Goal: Task Accomplishment & Management: Use online tool/utility

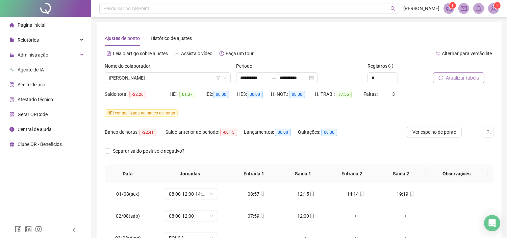
click at [443, 78] on icon "reload" at bounding box center [441, 77] width 4 height 4
click at [290, 78] on input "**********" at bounding box center [293, 77] width 28 height 7
type input "**********"
click at [464, 77] on span "Buscar registros" at bounding box center [463, 77] width 34 height 7
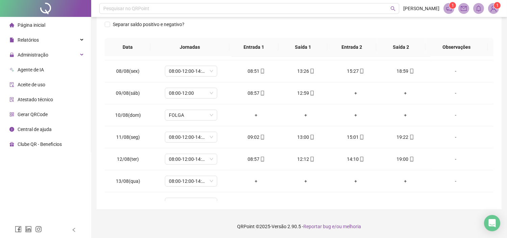
scroll to position [296, 0]
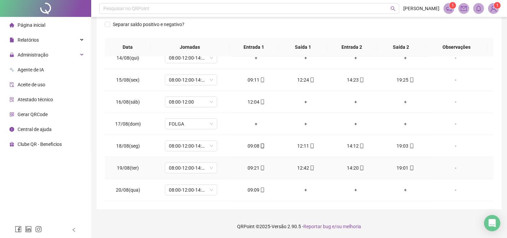
click at [410, 167] on icon "mobile" at bounding box center [411, 167] width 3 height 5
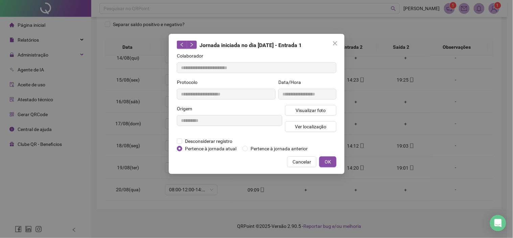
type input "**********"
click at [323, 109] on span "Visualizar foto" at bounding box center [310, 109] width 30 height 7
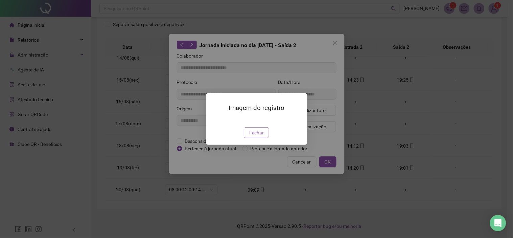
click at [258, 136] on span "Fechar" at bounding box center [256, 132] width 15 height 7
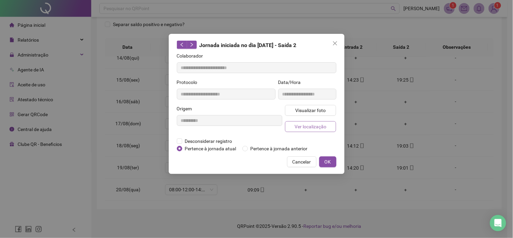
click at [310, 127] on span "Ver localização" at bounding box center [310, 126] width 32 height 7
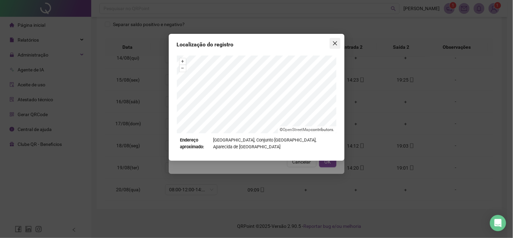
click at [336, 41] on icon "close" at bounding box center [334, 43] width 5 height 5
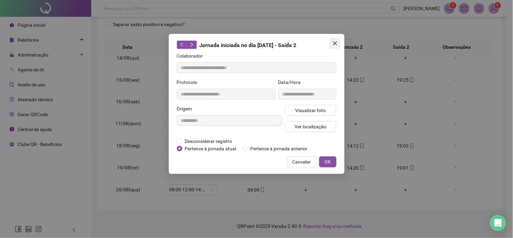
click at [337, 41] on icon "close" at bounding box center [334, 43] width 5 height 5
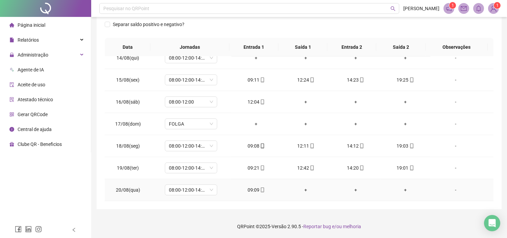
click at [260, 191] on icon "mobile" at bounding box center [262, 189] width 5 height 5
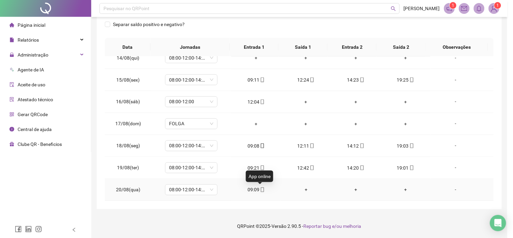
type input "**********"
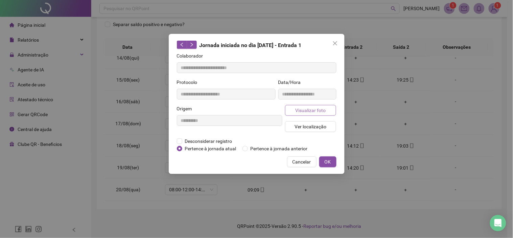
click at [315, 111] on span "Visualizar foto" at bounding box center [310, 109] width 30 height 7
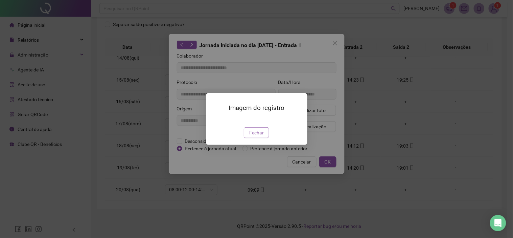
drag, startPoint x: 256, startPoint y: 169, endPoint x: 271, endPoint y: 163, distance: 16.8
click at [256, 136] on span "Fechar" at bounding box center [256, 132] width 15 height 7
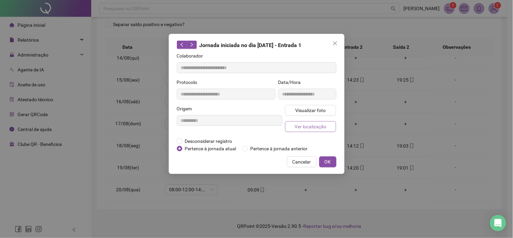
click at [306, 126] on span "Ver localização" at bounding box center [310, 126] width 32 height 7
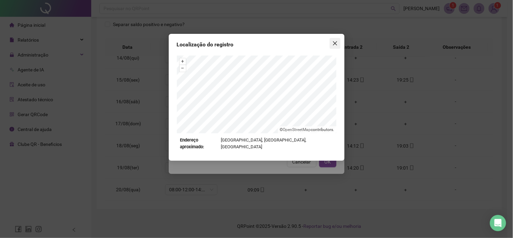
click at [338, 43] on span "Close" at bounding box center [334, 43] width 11 height 5
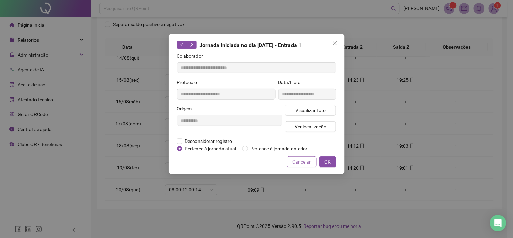
click at [301, 160] on span "Cancelar" at bounding box center [301, 161] width 19 height 7
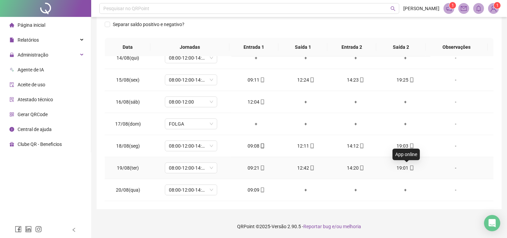
click at [410, 166] on icon "mobile" at bounding box center [412, 167] width 5 height 5
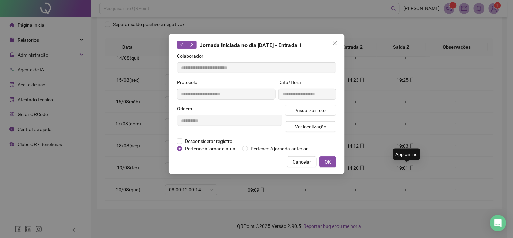
type input "**********"
click at [323, 129] on span "Ver localização" at bounding box center [310, 126] width 32 height 7
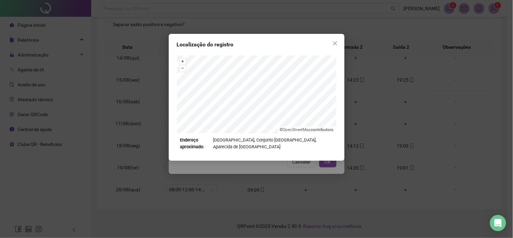
click at [337, 42] on icon "close" at bounding box center [334, 43] width 5 height 5
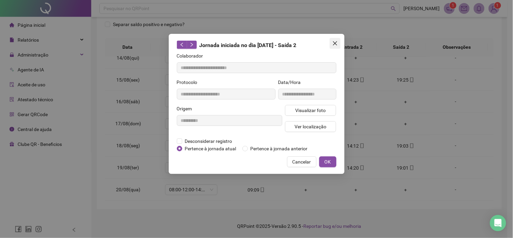
click at [333, 43] on icon "close" at bounding box center [334, 43] width 5 height 5
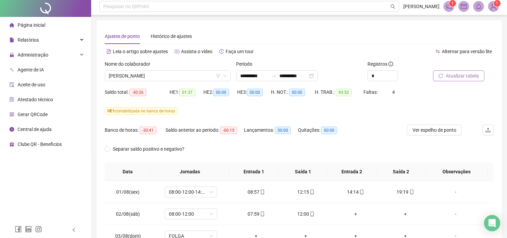
scroll to position [0, 0]
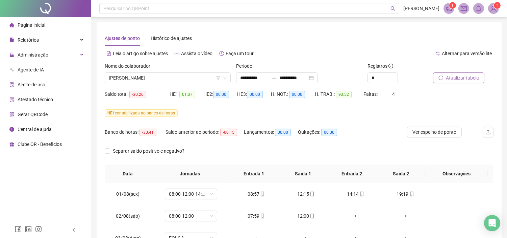
click at [455, 77] on span "Atualizar tabela" at bounding box center [462, 77] width 33 height 7
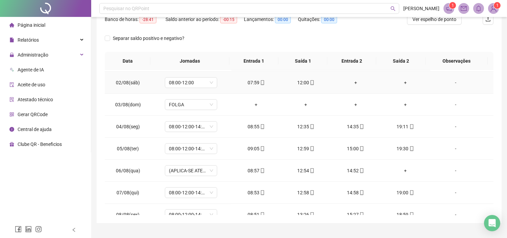
scroll to position [38, 0]
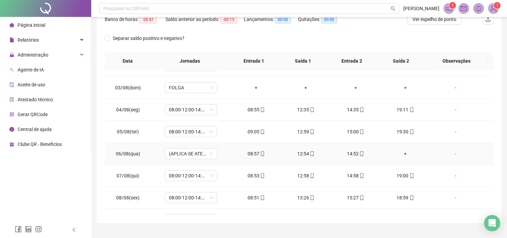
click at [451, 151] on div "-" at bounding box center [456, 153] width 40 height 7
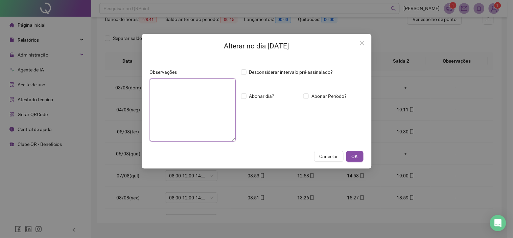
click at [178, 99] on textarea at bounding box center [193, 109] width 86 height 63
type textarea "**********"
click at [356, 155] on span "OK" at bounding box center [354, 155] width 6 height 7
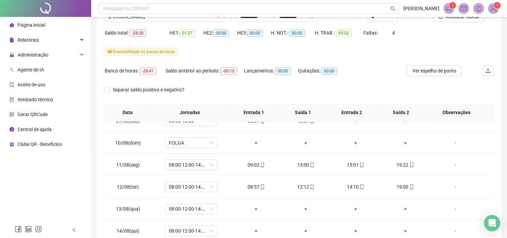
scroll to position [0, 0]
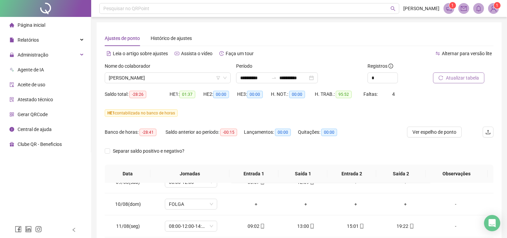
click at [470, 76] on span "Atualizar tabela" at bounding box center [462, 77] width 33 height 7
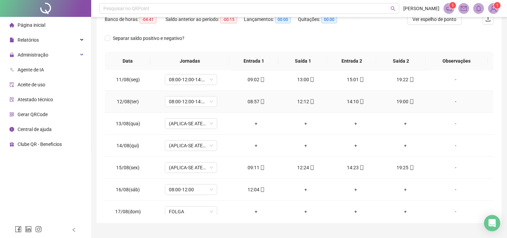
scroll to position [221, 0]
click at [450, 123] on div "-" at bounding box center [456, 123] width 40 height 7
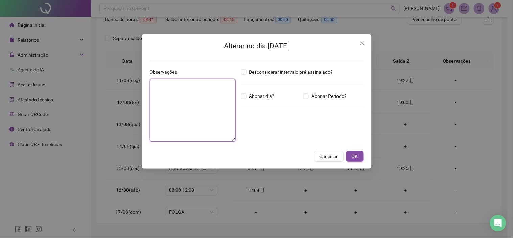
click at [200, 99] on textarea at bounding box center [193, 109] width 86 height 63
type textarea "**********"
click at [358, 153] on button "OK" at bounding box center [354, 156] width 17 height 11
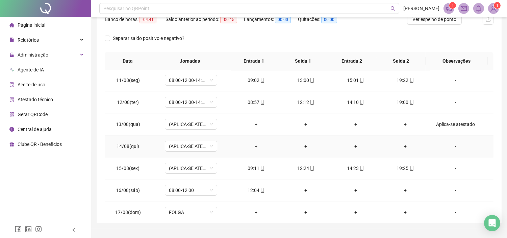
click at [452, 146] on div "-" at bounding box center [456, 145] width 40 height 7
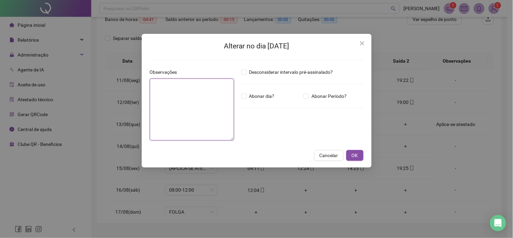
click at [220, 95] on textarea at bounding box center [192, 109] width 84 height 62
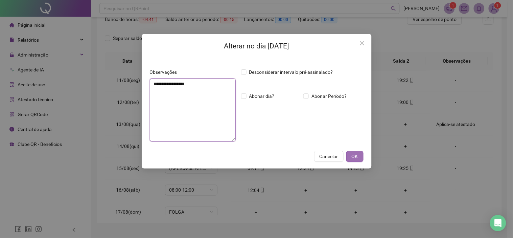
type textarea "**********"
click at [355, 154] on span "OK" at bounding box center [354, 155] width 6 height 7
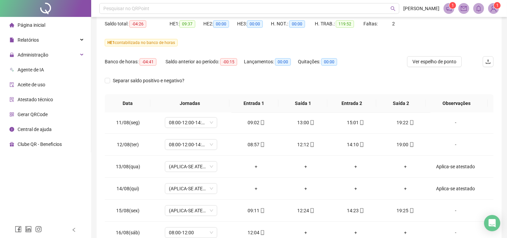
scroll to position [0, 0]
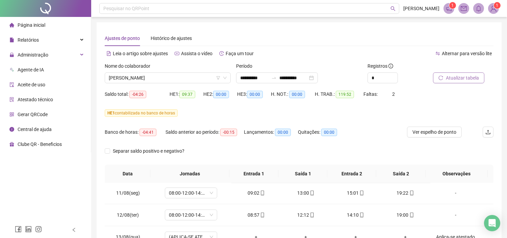
click at [449, 80] on span "Atualizar tabela" at bounding box center [462, 77] width 33 height 7
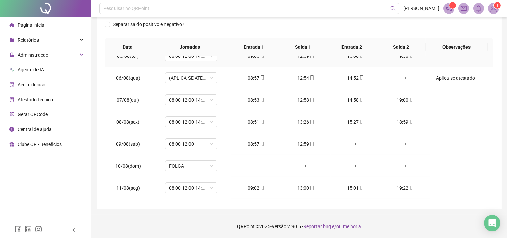
scroll to position [113, 0]
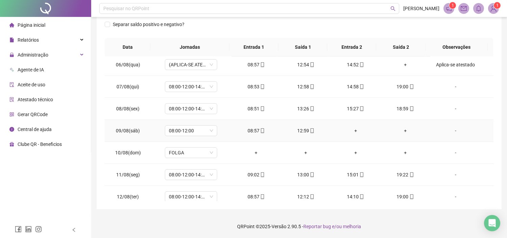
click at [311, 130] on icon "mobile" at bounding box center [312, 130] width 3 height 5
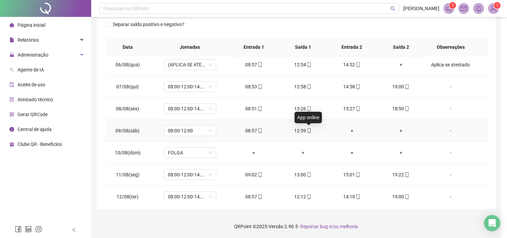
type input "**********"
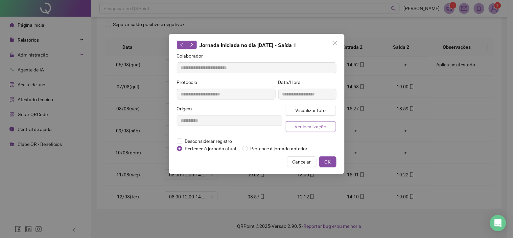
click at [317, 127] on span "Ver localização" at bounding box center [310, 126] width 32 height 7
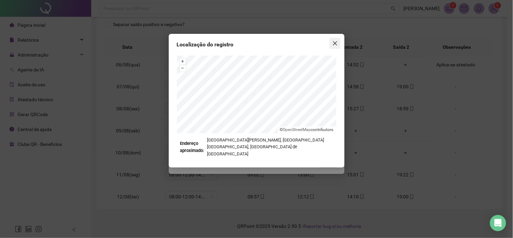
click at [335, 42] on icon "close" at bounding box center [334, 43] width 5 height 5
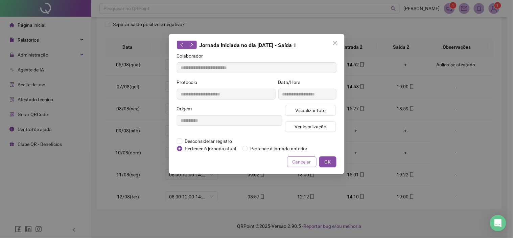
click at [310, 161] on span "Cancelar" at bounding box center [301, 161] width 19 height 7
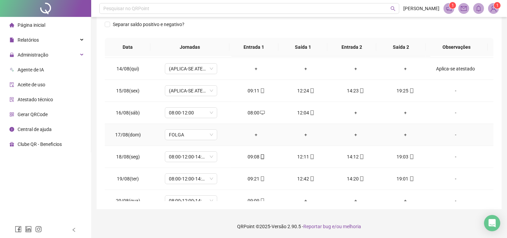
scroll to position [296, 0]
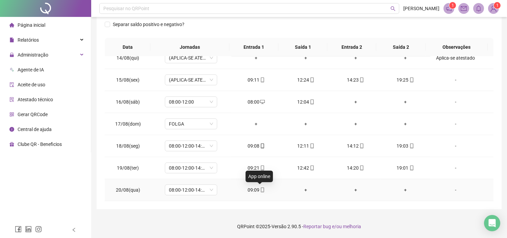
click at [260, 189] on icon "mobile" at bounding box center [262, 189] width 5 height 5
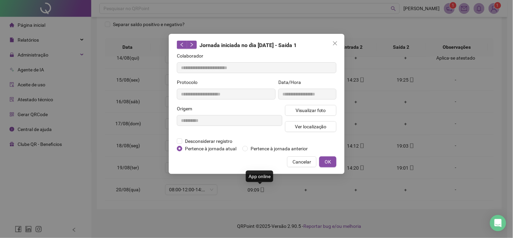
type input "**********"
click at [320, 128] on span "Ver localização" at bounding box center [310, 126] width 32 height 7
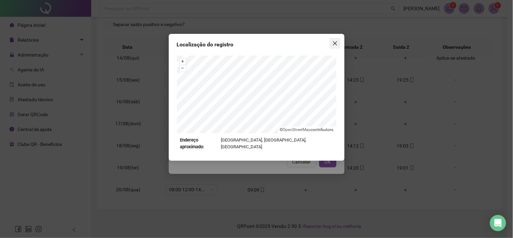
click at [337, 42] on icon "close" at bounding box center [334, 43] width 5 height 5
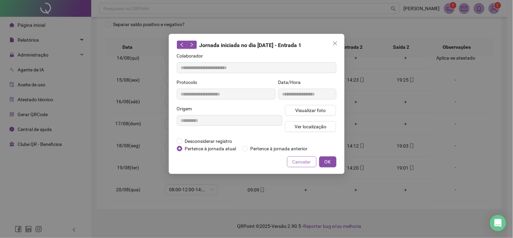
click at [304, 163] on span "Cancelar" at bounding box center [301, 161] width 19 height 7
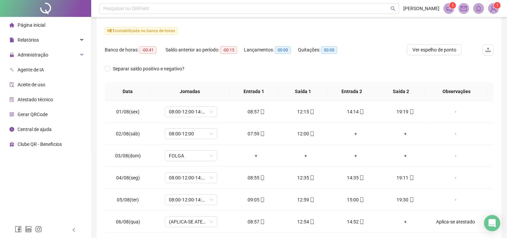
scroll to position [14, 0]
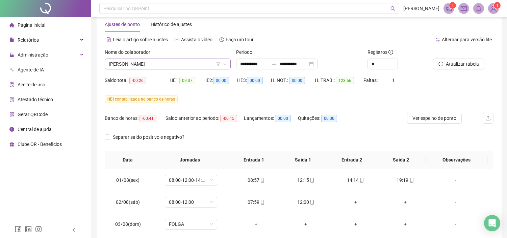
click at [173, 61] on span "[PERSON_NAME] DOS [PERSON_NAME]" at bounding box center [168, 64] width 118 height 10
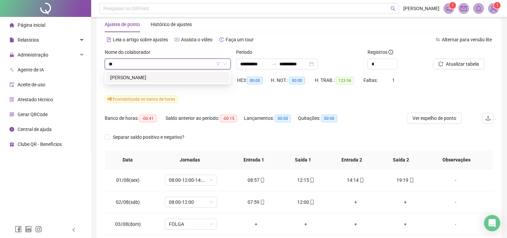
type input "*"
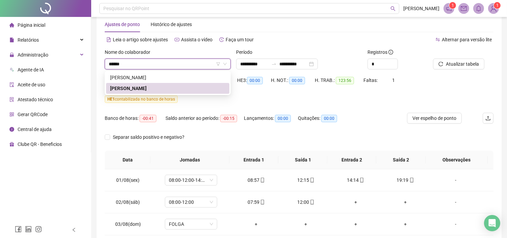
type input "*******"
click at [181, 85] on div "[PERSON_NAME] DOS [PERSON_NAME]" at bounding box center [167, 87] width 115 height 7
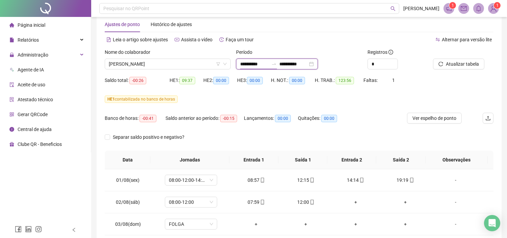
click at [243, 64] on input "**********" at bounding box center [254, 63] width 28 height 7
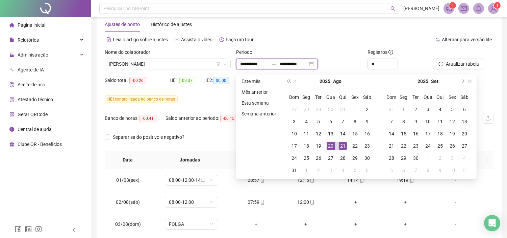
click at [250, 63] on input "**********" at bounding box center [254, 63] width 28 height 7
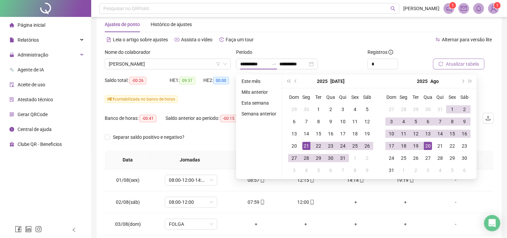
type input "**********"
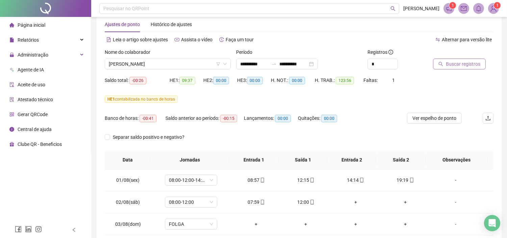
click at [469, 66] on span "Buscar registros" at bounding box center [463, 63] width 34 height 7
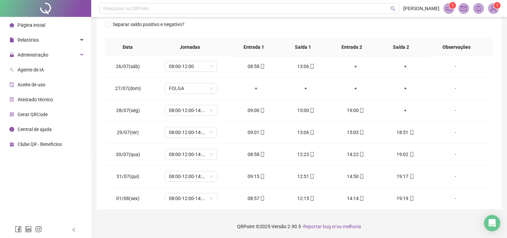
scroll to position [113, 0]
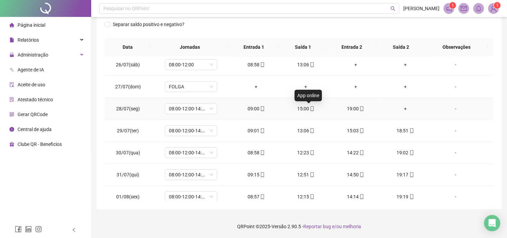
click at [311, 108] on icon "mobile" at bounding box center [312, 108] width 5 height 5
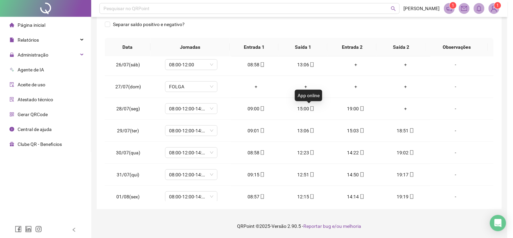
type input "**********"
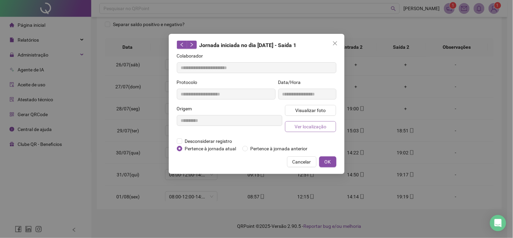
click at [315, 130] on button "Ver localização" at bounding box center [310, 126] width 51 height 11
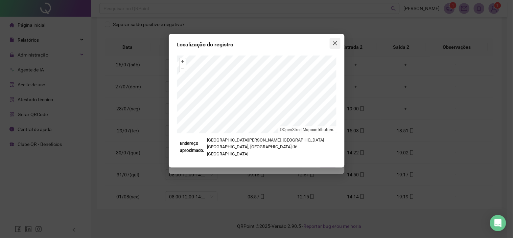
click at [336, 43] on icon "close" at bounding box center [334, 43] width 5 height 5
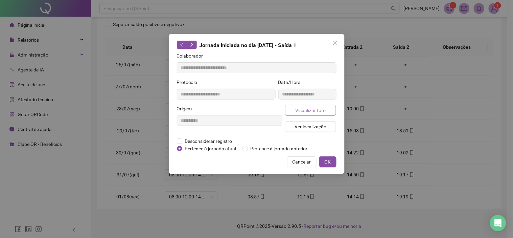
click at [326, 110] on button "Visualizar foto" at bounding box center [310, 110] width 51 height 11
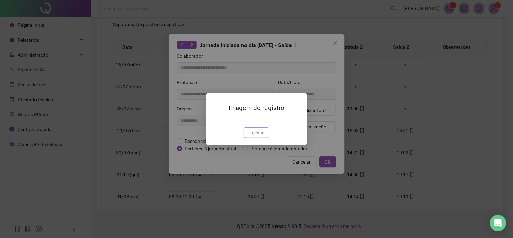
click at [261, 136] on span "Fechar" at bounding box center [256, 132] width 15 height 7
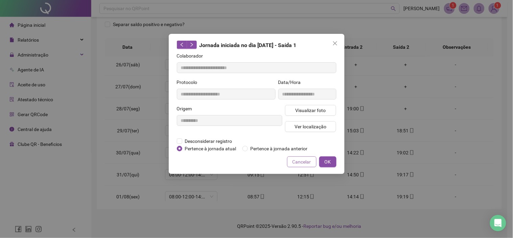
click at [300, 163] on span "Cancelar" at bounding box center [301, 161] width 19 height 7
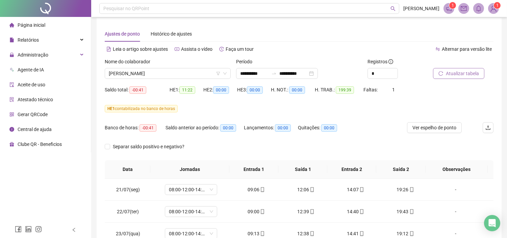
scroll to position [0, 0]
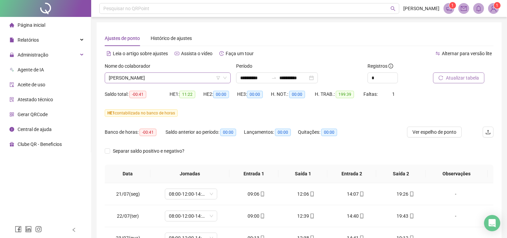
click at [182, 79] on span "[PERSON_NAME] DOS [PERSON_NAME]" at bounding box center [168, 78] width 118 height 10
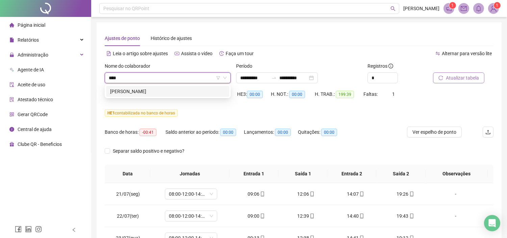
type input "*****"
click at [185, 92] on div "PAULO HENRIQUE DE SOUZA LINO" at bounding box center [167, 91] width 115 height 7
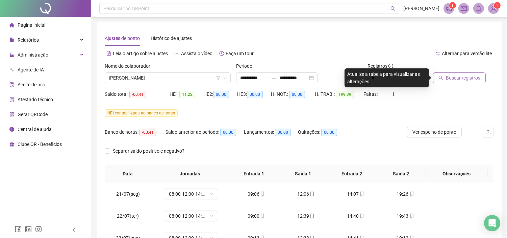
click at [475, 80] on span "Buscar registros" at bounding box center [463, 77] width 34 height 7
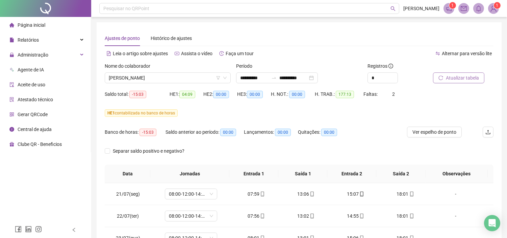
click at [473, 77] on span "Atualizar tabela" at bounding box center [462, 77] width 33 height 7
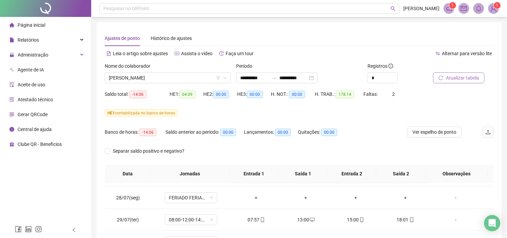
click at [472, 76] on span "Atualizar tabela" at bounding box center [462, 77] width 33 height 7
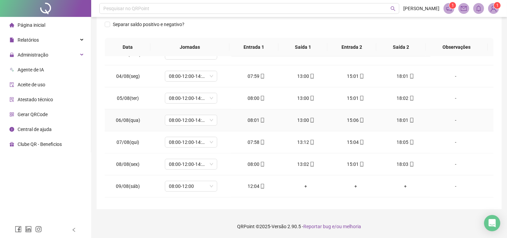
scroll to position [312, 0]
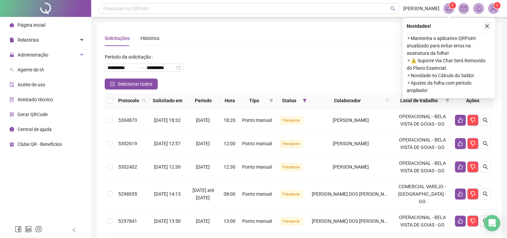
click at [489, 26] on icon "close" at bounding box center [487, 26] width 5 height 5
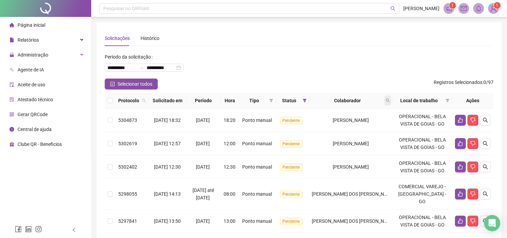
click at [391, 97] on span at bounding box center [388, 100] width 7 height 10
click at [347, 126] on span "Buscar" at bounding box center [347, 126] width 15 height 7
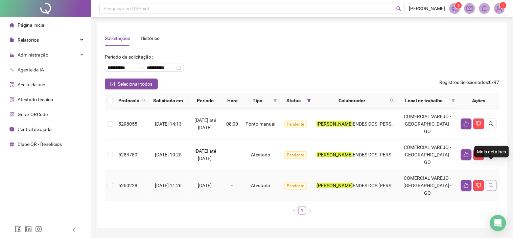
click at [492, 182] on icon "search" at bounding box center [490, 184] width 5 height 5
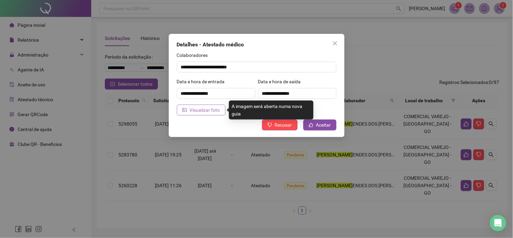
click at [200, 110] on span "Visualizar foto" at bounding box center [205, 109] width 30 height 7
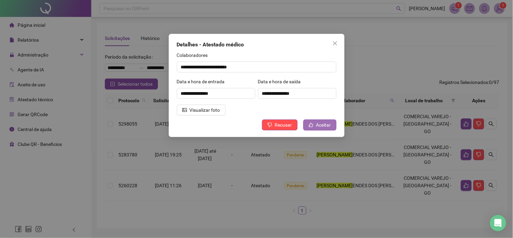
click at [315, 122] on button "Aceitar" at bounding box center [319, 124] width 33 height 11
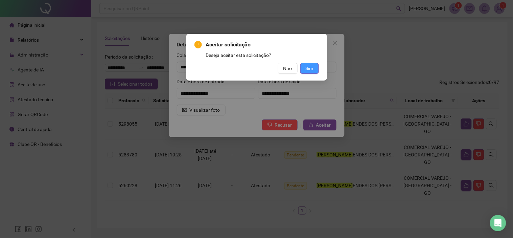
click at [306, 66] on span "Sim" at bounding box center [309, 68] width 8 height 7
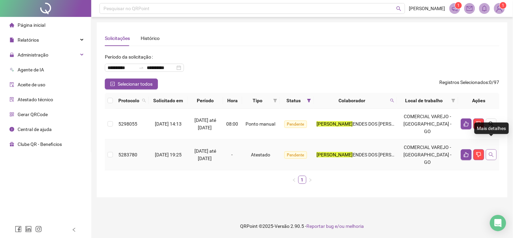
click at [489, 152] on icon "search" at bounding box center [490, 154] width 5 height 5
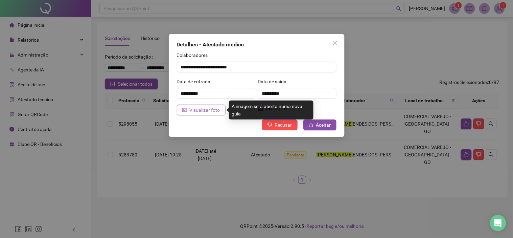
click at [197, 108] on span "Visualizar foto" at bounding box center [205, 109] width 30 height 7
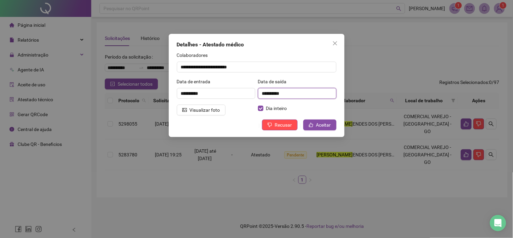
click at [265, 93] on input "**********" at bounding box center [297, 93] width 78 height 11
click at [311, 122] on icon "like" at bounding box center [311, 124] width 5 height 5
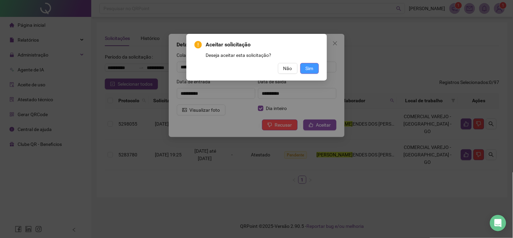
click at [314, 66] on button "Sim" at bounding box center [309, 68] width 19 height 11
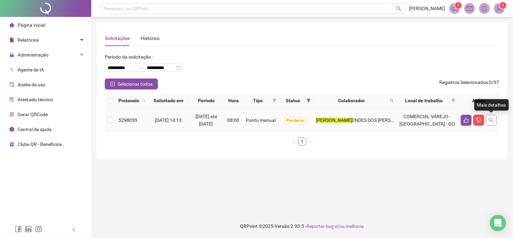
click at [493, 122] on icon "search" at bounding box center [490, 119] width 5 height 5
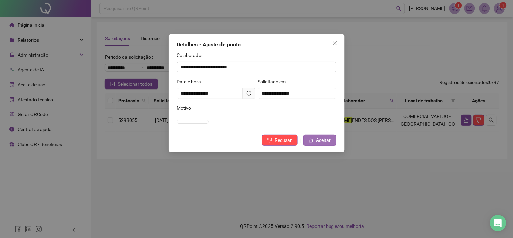
click at [321, 144] on span "Aceitar" at bounding box center [323, 139] width 15 height 7
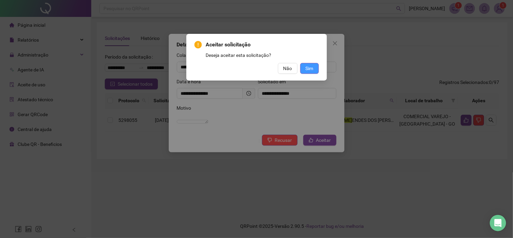
click at [310, 67] on span "Sim" at bounding box center [309, 68] width 8 height 7
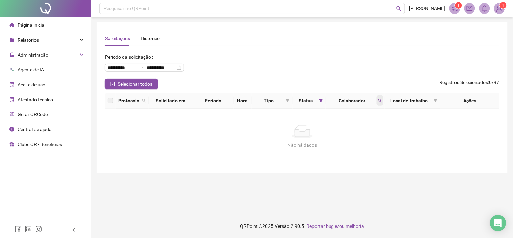
click at [380, 102] on icon "search" at bounding box center [380, 100] width 4 height 4
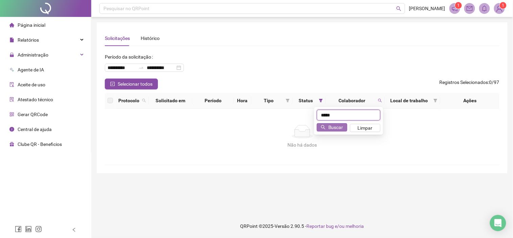
type input "*****"
click at [337, 126] on span "Buscar" at bounding box center [335, 126] width 15 height 7
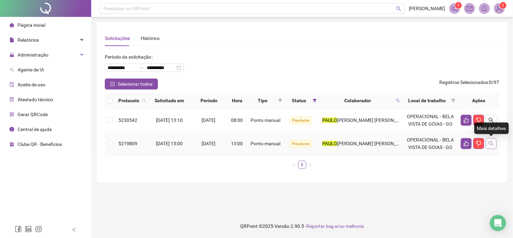
click at [492, 144] on icon "search" at bounding box center [490, 143] width 5 height 5
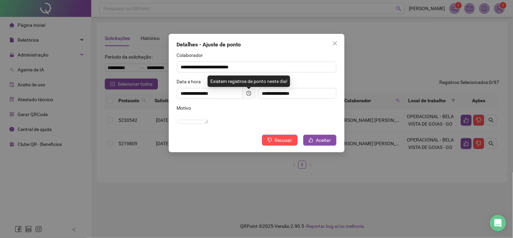
click at [376, 78] on div "**********" at bounding box center [256, 119] width 513 height 238
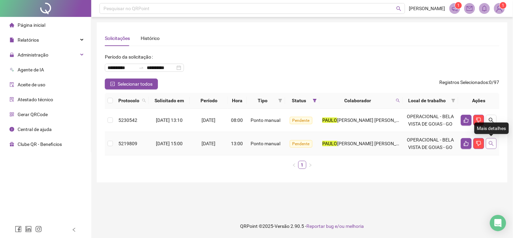
click at [492, 145] on icon "search" at bounding box center [490, 143] width 5 height 5
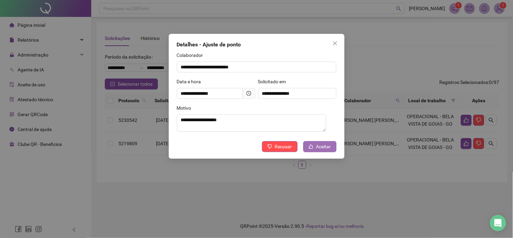
click at [325, 147] on span "Aceitar" at bounding box center [323, 146] width 15 height 7
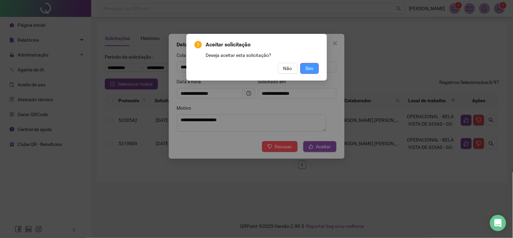
click at [312, 66] on span "Sim" at bounding box center [309, 68] width 8 height 7
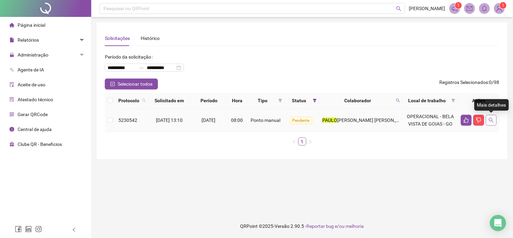
click at [491, 117] on button "button" at bounding box center [491, 120] width 11 height 11
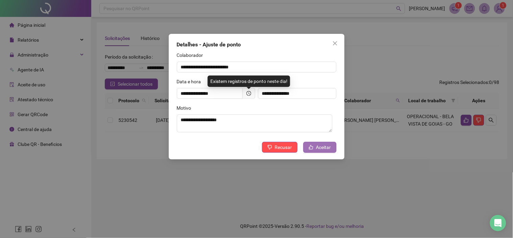
click at [325, 146] on span "Aceitar" at bounding box center [323, 146] width 15 height 7
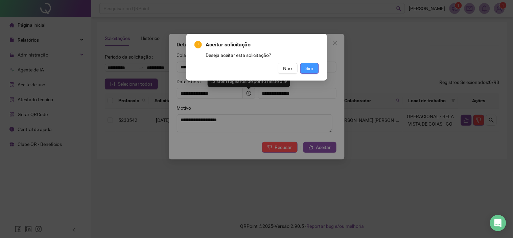
click at [312, 68] on span "Sim" at bounding box center [309, 68] width 8 height 7
